Goal: Information Seeking & Learning: Learn about a topic

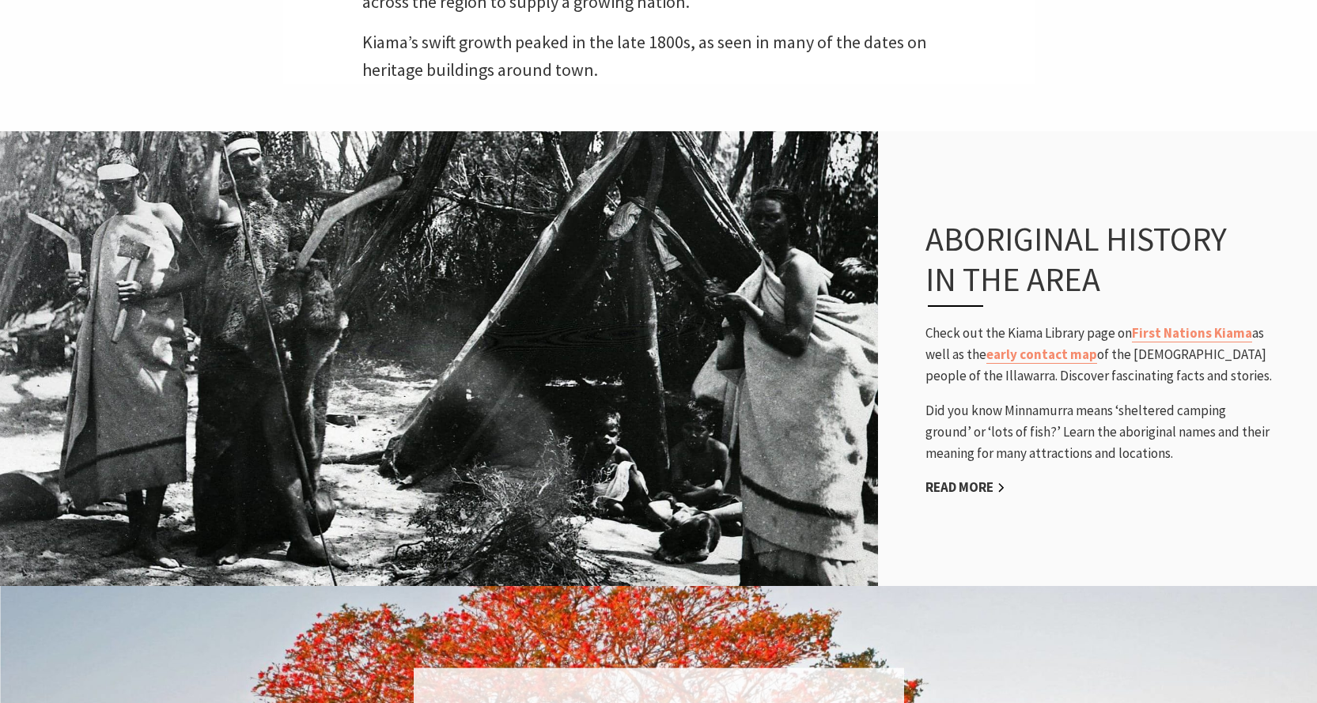
scroll to position [1107, 0]
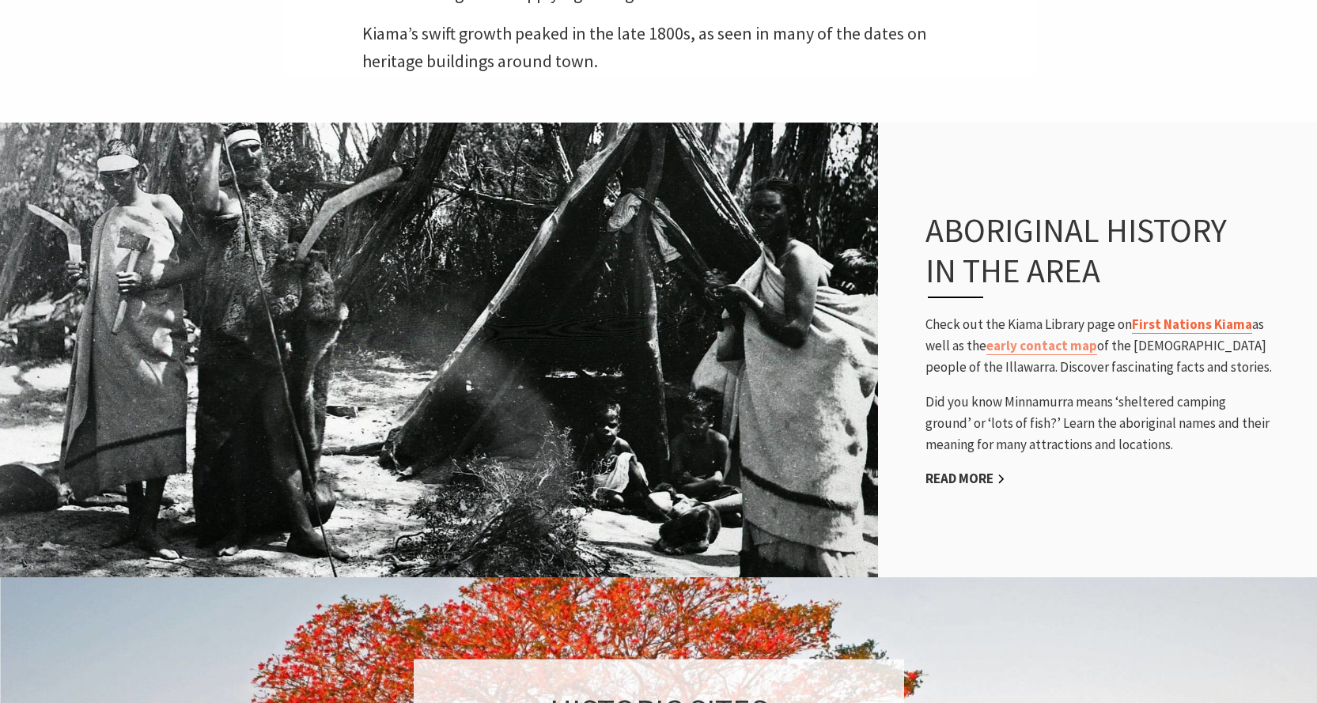
click at [1179, 316] on link "First Nations Kiama" at bounding box center [1192, 325] width 120 height 18
click at [982, 470] on link "Read More" at bounding box center [965, 479] width 80 height 18
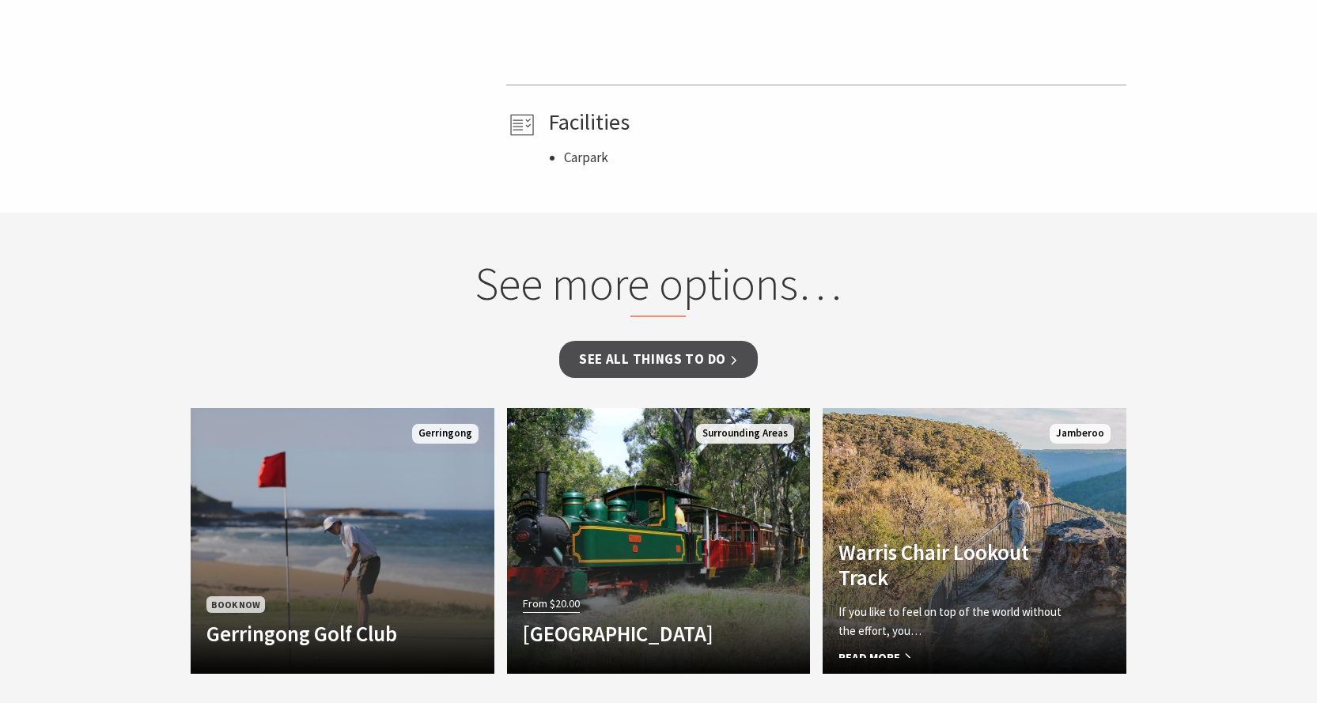
scroll to position [712, 0]
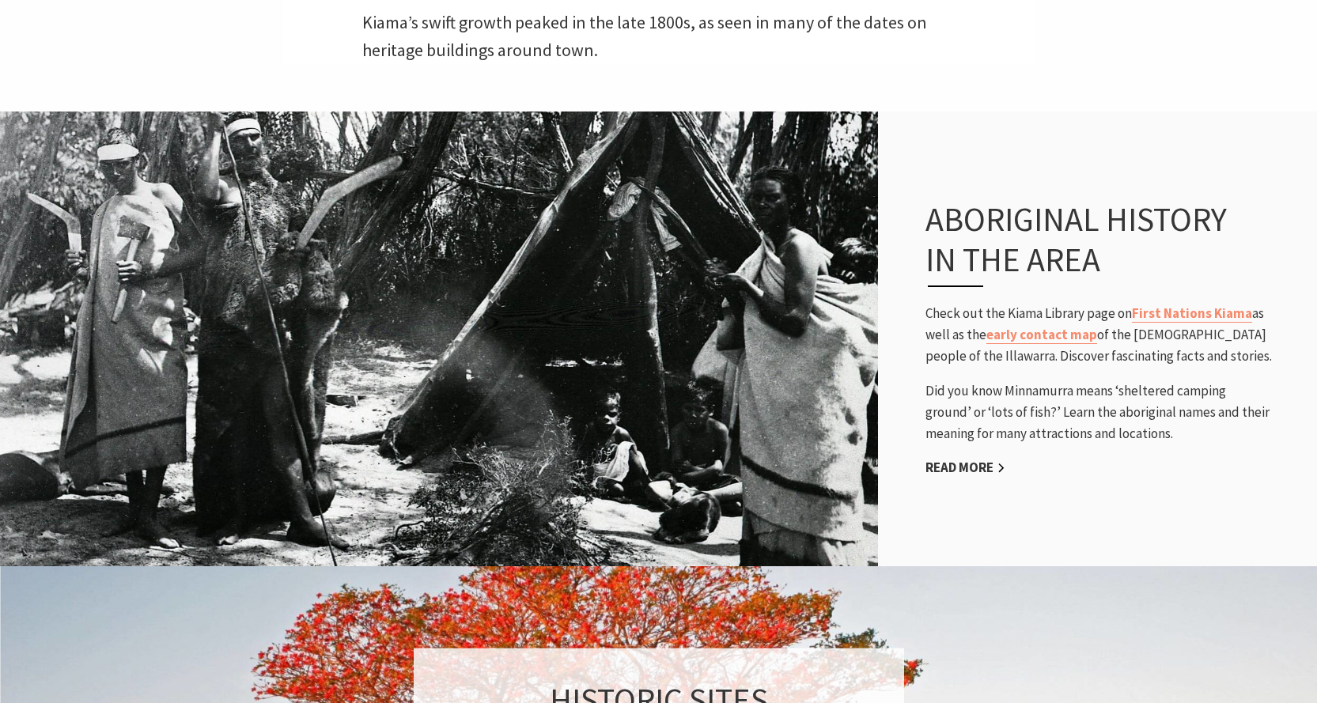
scroll to position [1105, 0]
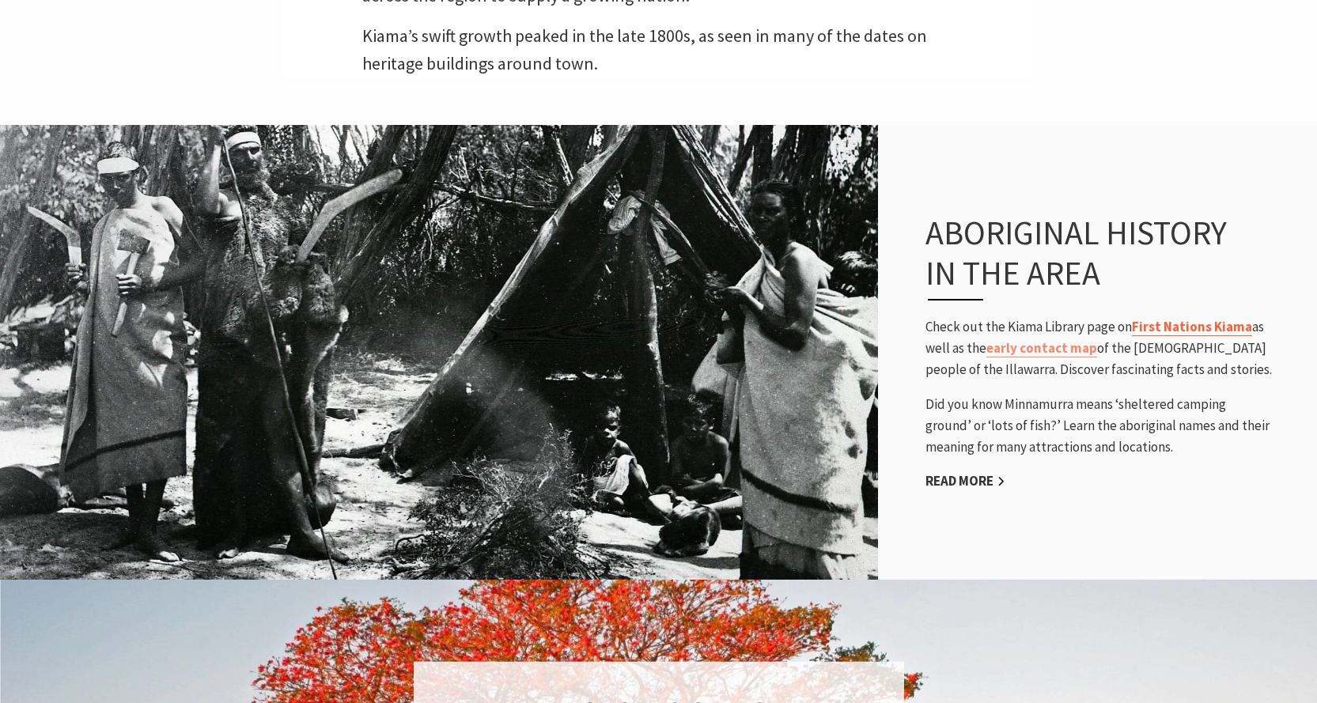
click at [1177, 318] on link "First Nations Kiama" at bounding box center [1192, 327] width 120 height 18
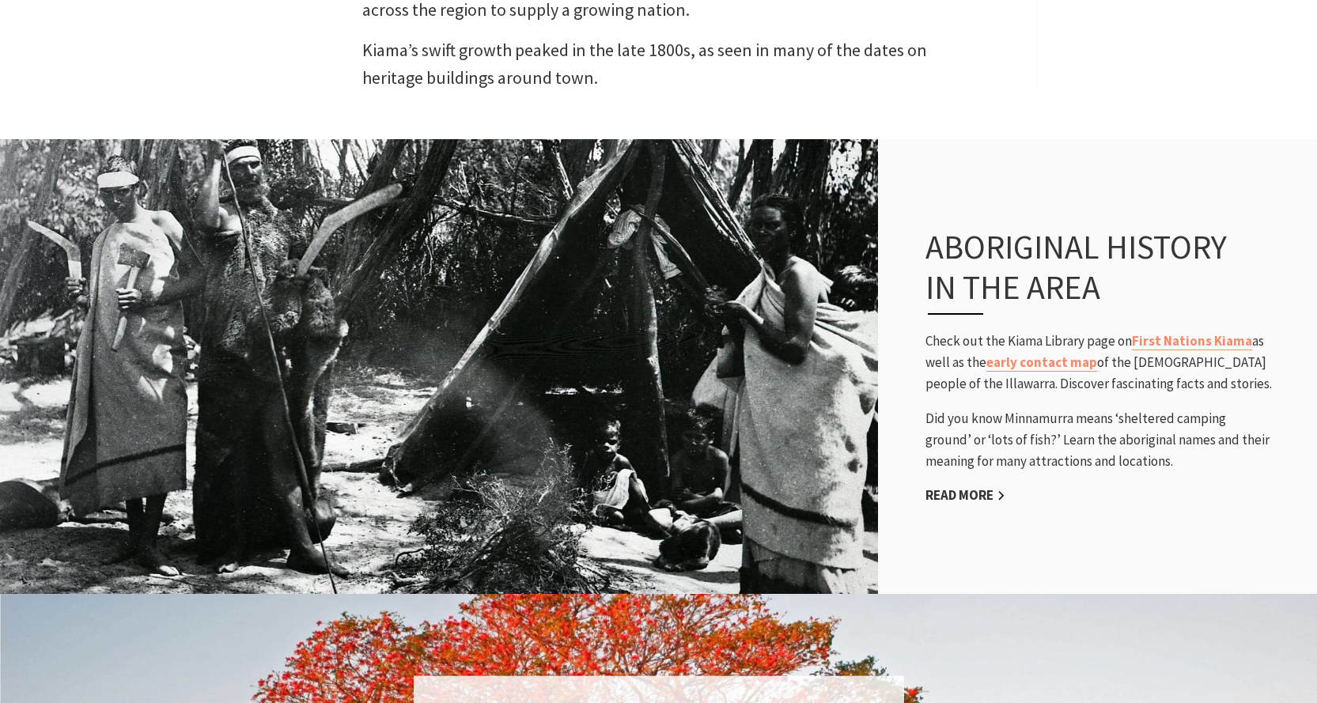
scroll to position [949, 0]
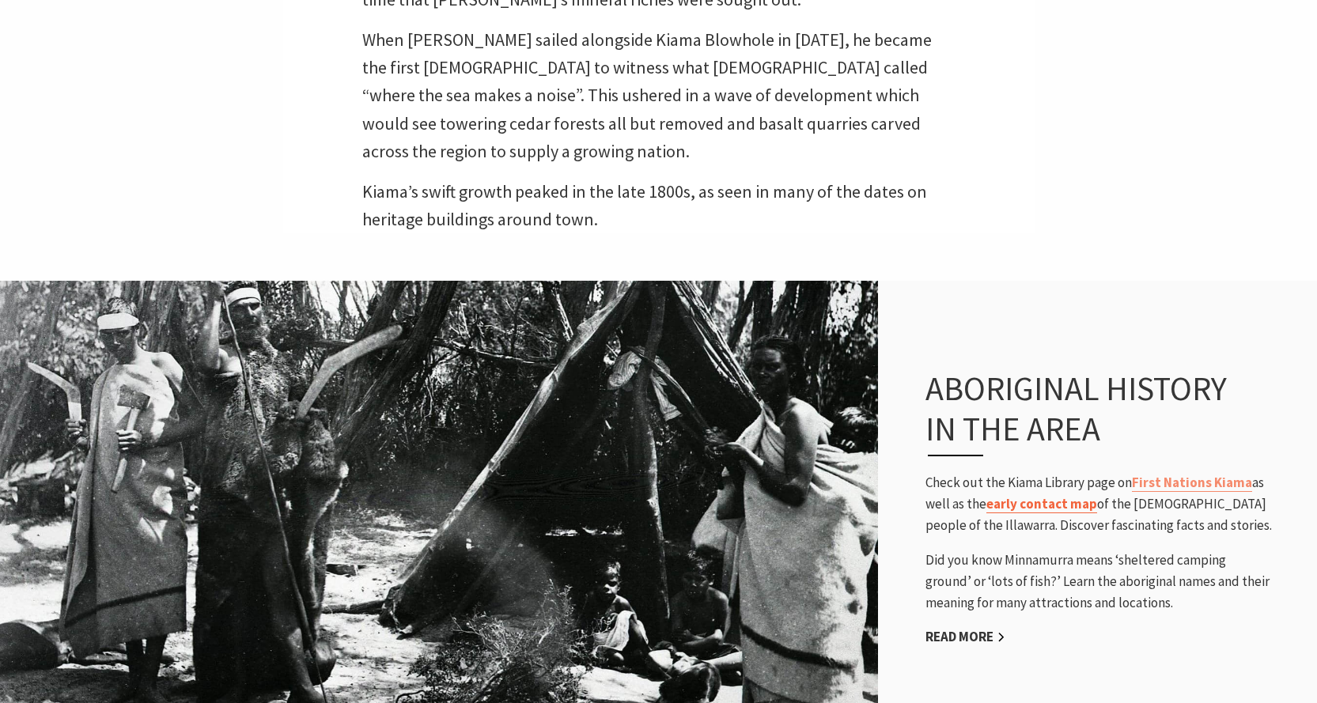
click at [1036, 495] on link "early contact map" at bounding box center [1041, 504] width 111 height 18
click at [1198, 474] on link "First Nations Kiama" at bounding box center [1192, 483] width 120 height 18
